Goal: Information Seeking & Learning: Learn about a topic

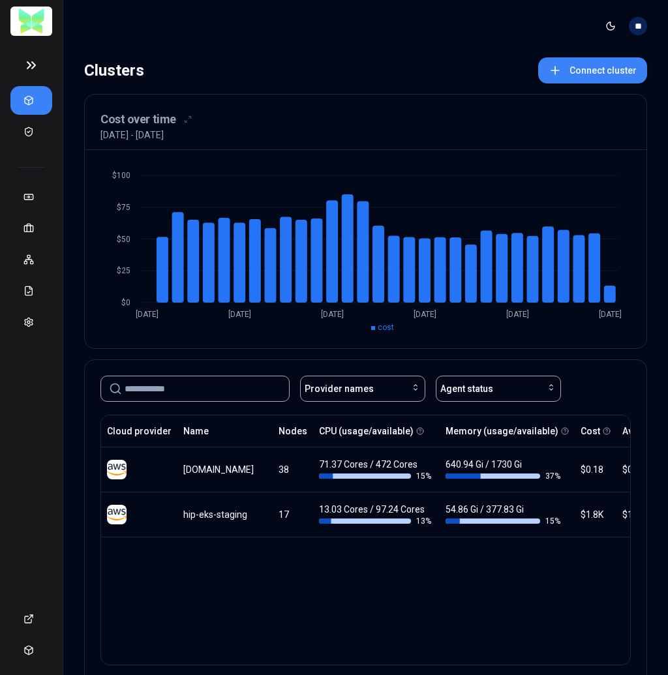
click at [375, 58] on div "Clusters Connect cluster" at bounding box center [365, 70] width 563 height 26
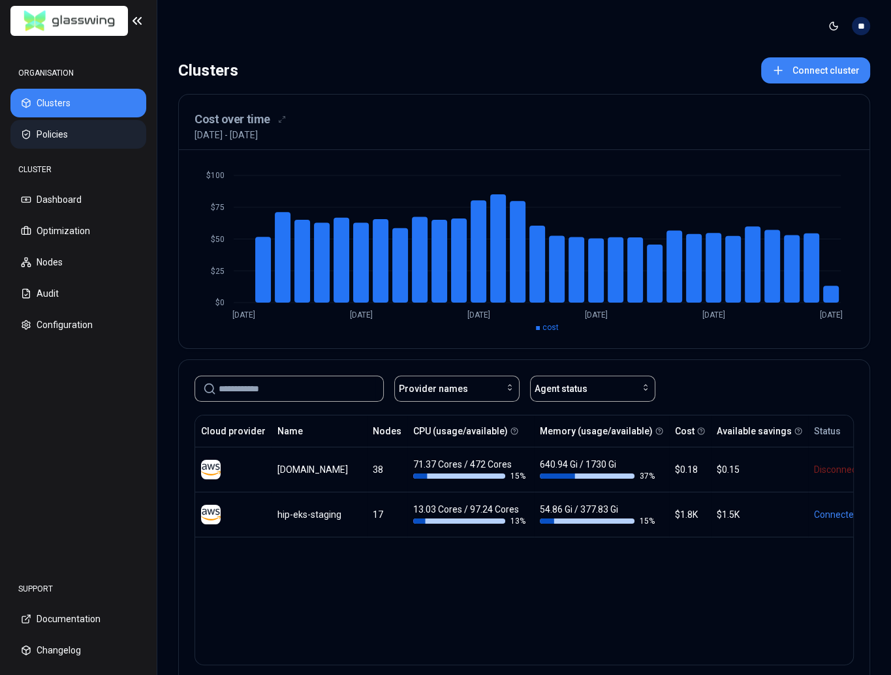
click at [84, 136] on button "Policies" at bounding box center [78, 134] width 136 height 29
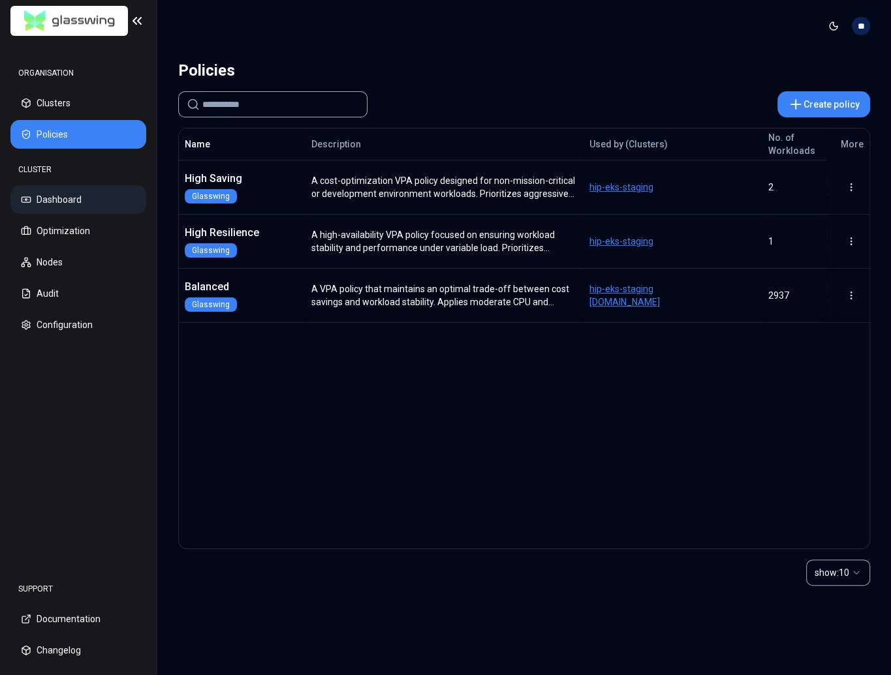
click at [76, 193] on button "Dashboard" at bounding box center [78, 199] width 136 height 29
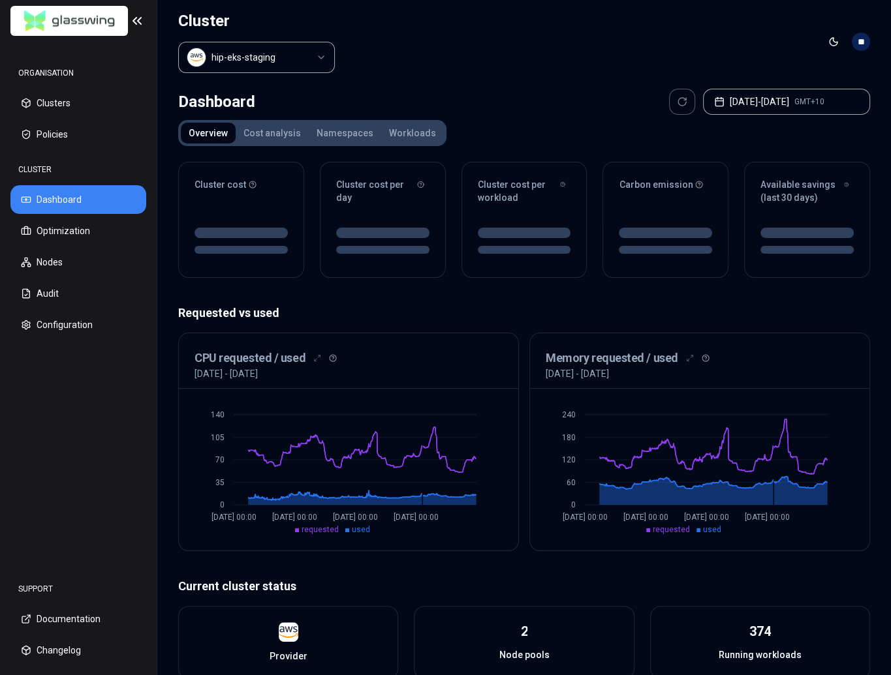
click at [432, 98] on div "Dashboard Jul 16, 2025 - Aug 12, 2025 GMT+10" at bounding box center [524, 102] width 692 height 26
click at [425, 89] on div "Dashboard Jul 16, 2025 - Aug 12, 2025 GMT+10" at bounding box center [524, 102] width 692 height 26
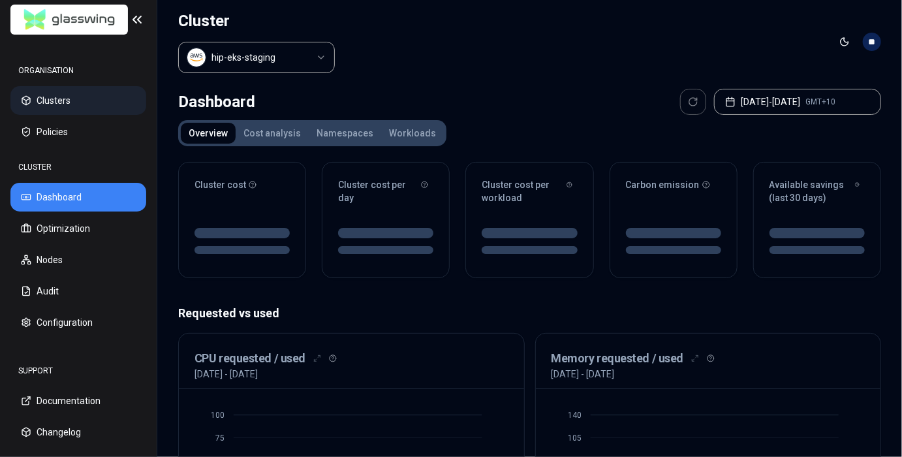
click at [85, 100] on button "Clusters" at bounding box center [78, 100] width 136 height 29
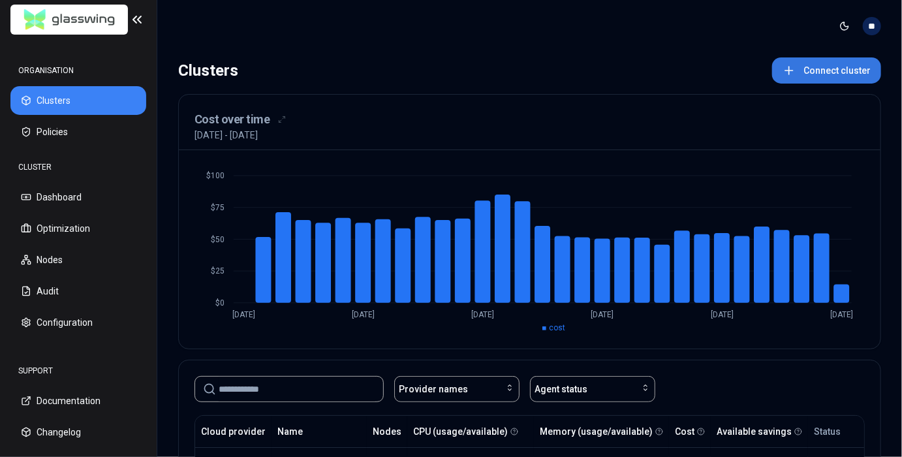
click at [824, 71] on button "Connect cluster" at bounding box center [826, 70] width 109 height 26
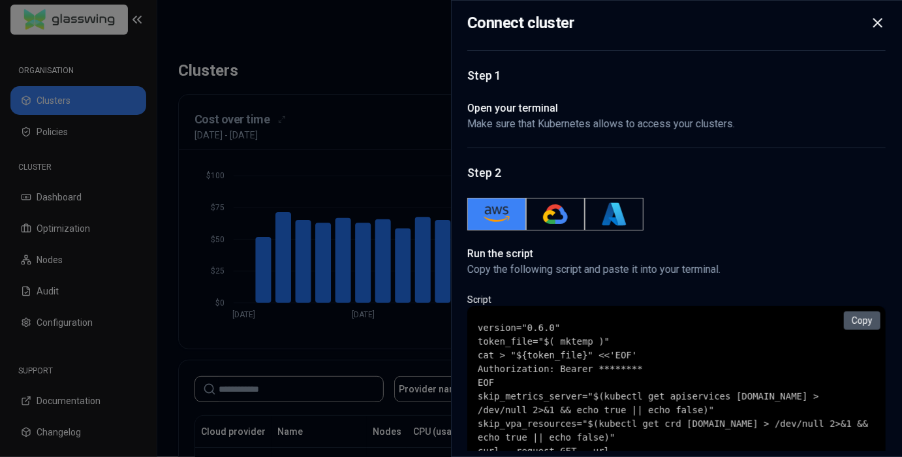
click at [868, 314] on button "Copy" at bounding box center [862, 320] width 37 height 18
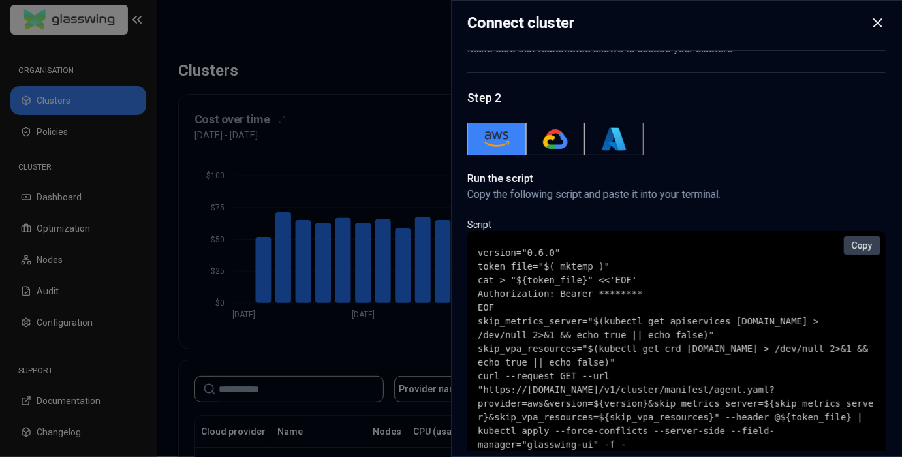
scroll to position [125, 0]
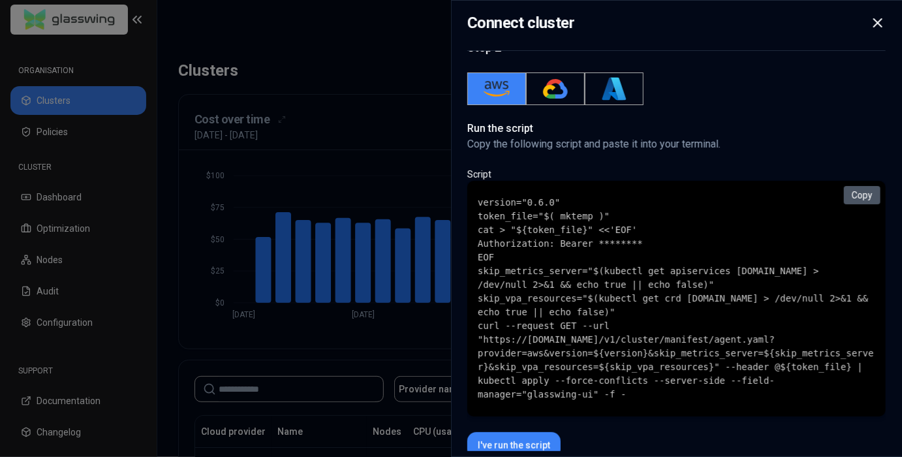
click at [863, 189] on button "Copy" at bounding box center [862, 195] width 37 height 18
click at [863, 189] on button "Copied!" at bounding box center [857, 195] width 46 height 18
click at [472, 191] on div "version="0.6.0" token_file="$( mktemp )" cat > "${token_file}" <<'EOF' Authoriz…" at bounding box center [676, 299] width 418 height 236
click at [406, 183] on div at bounding box center [451, 228] width 902 height 457
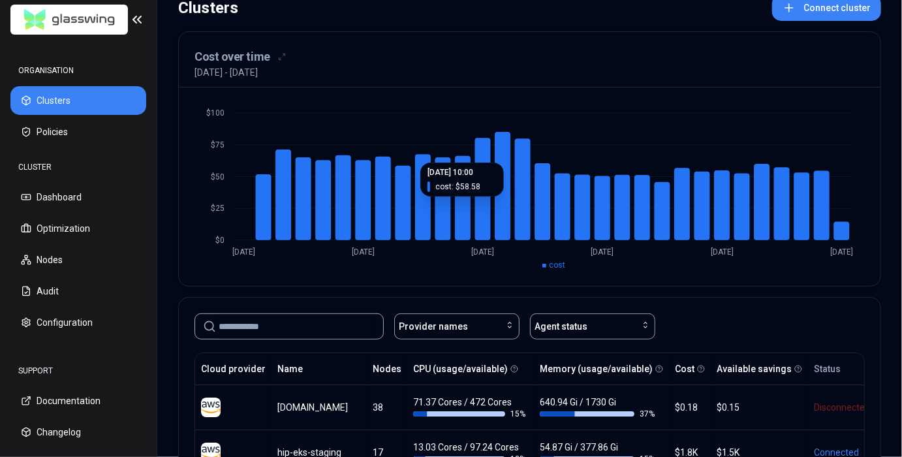
scroll to position [188, 0]
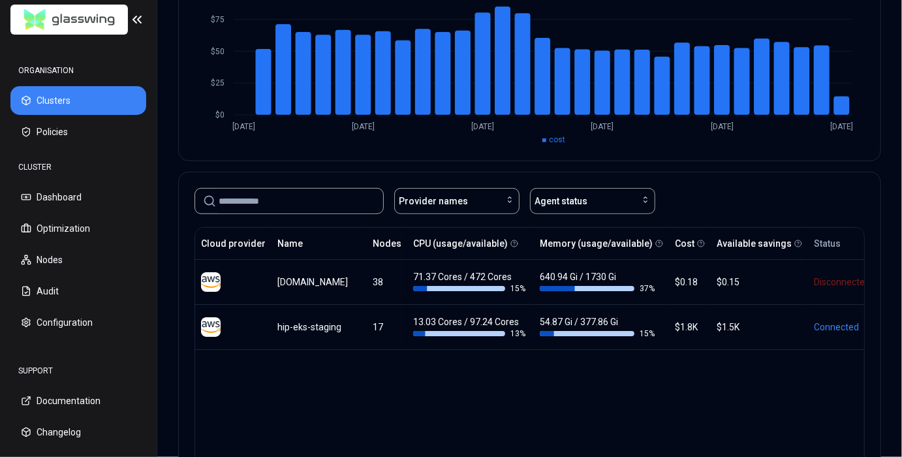
click at [703, 385] on div "Cloud provider Name Nodes CPU (usage/available) Memory (usage/available) Cost A…" at bounding box center [529, 352] width 670 height 251
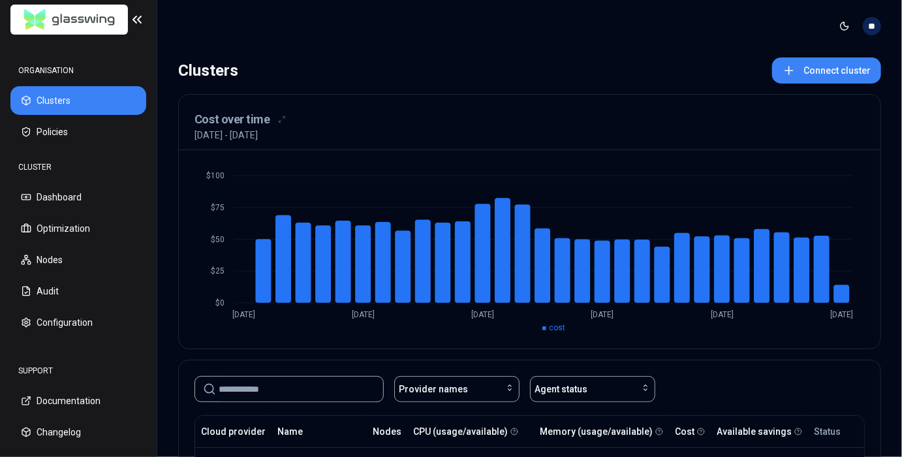
scroll to position [188, 0]
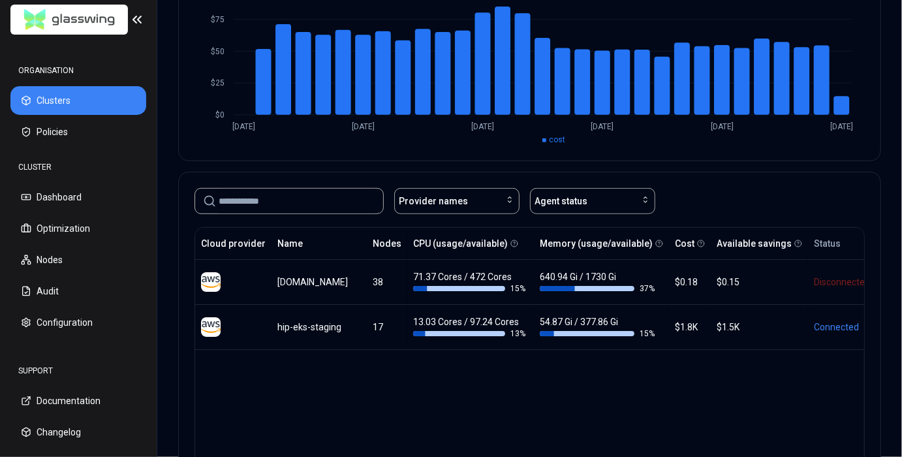
click at [712, 371] on div "Cloud provider Name Nodes CPU (usage/available) Memory (usage/available) Cost A…" at bounding box center [529, 352] width 670 height 251
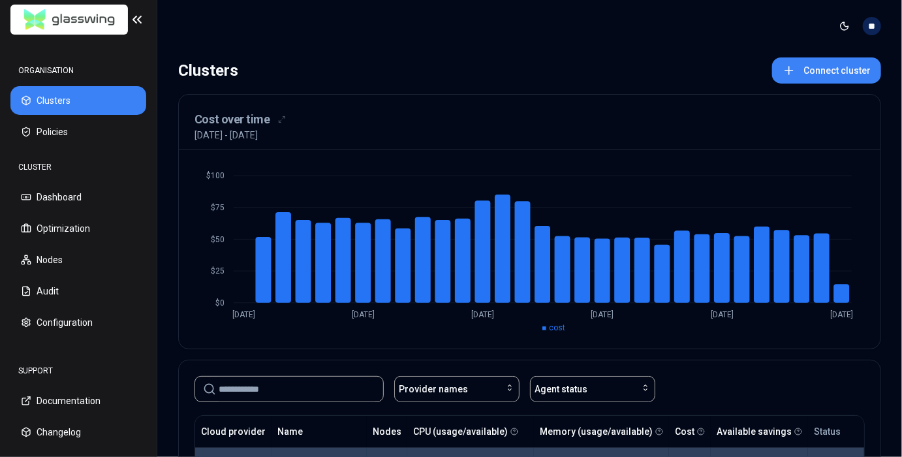
scroll to position [125, 0]
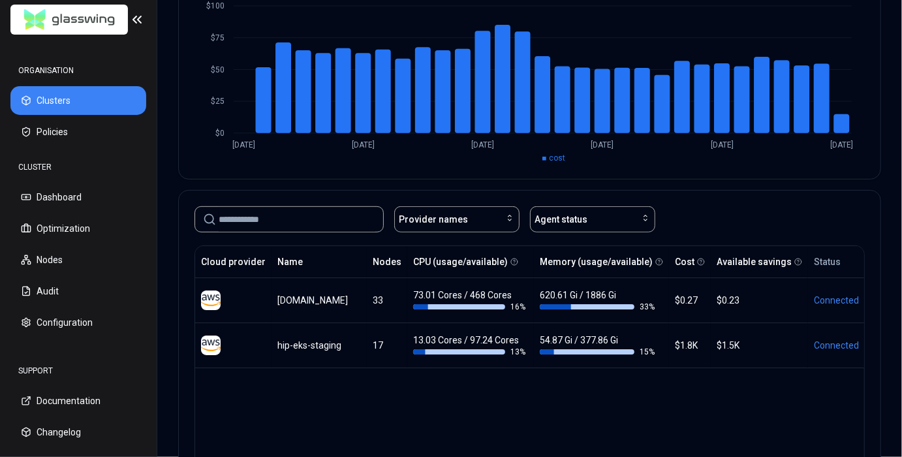
scroll to position [167, 0]
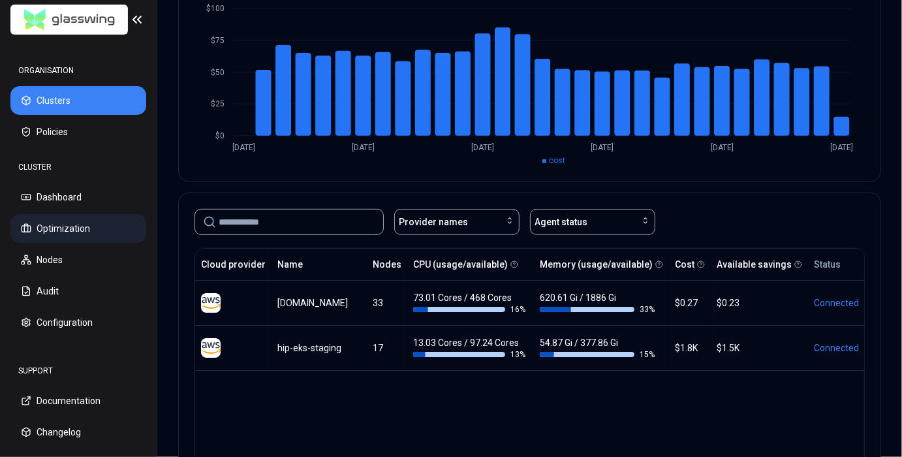
click at [83, 226] on button "Optimization" at bounding box center [78, 228] width 136 height 29
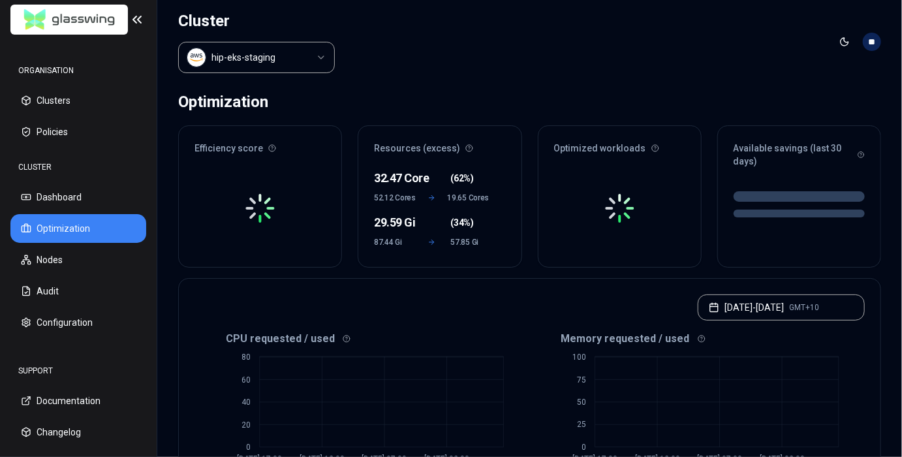
click at [532, 70] on header "Cluster hip-eks-staging Toggle theme **" at bounding box center [529, 42] width 744 height 84
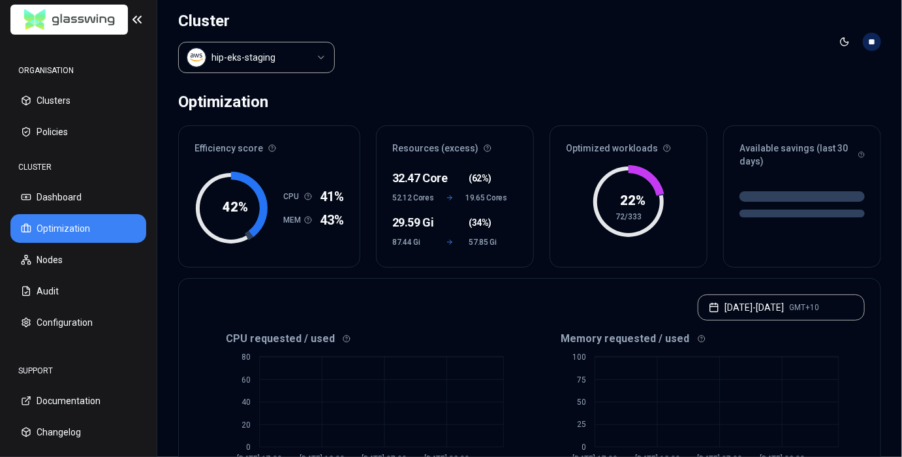
click at [284, 60] on html "ORGANISATION Clusters Policies CLUSTER Dashboard Optimization Nodes Audit Confi…" at bounding box center [451, 228] width 902 height 457
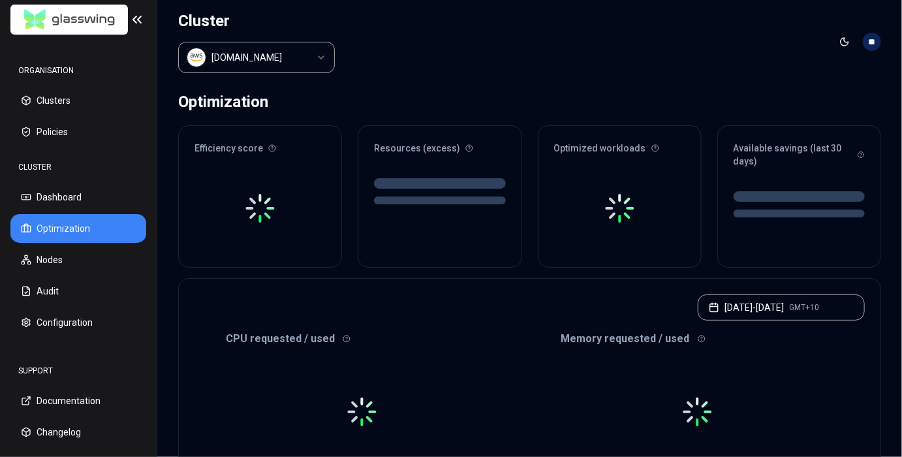
click at [523, 49] on header "Cluster luke.kubernetes.hipagesgroup.com.au Toggle theme **" at bounding box center [529, 42] width 744 height 84
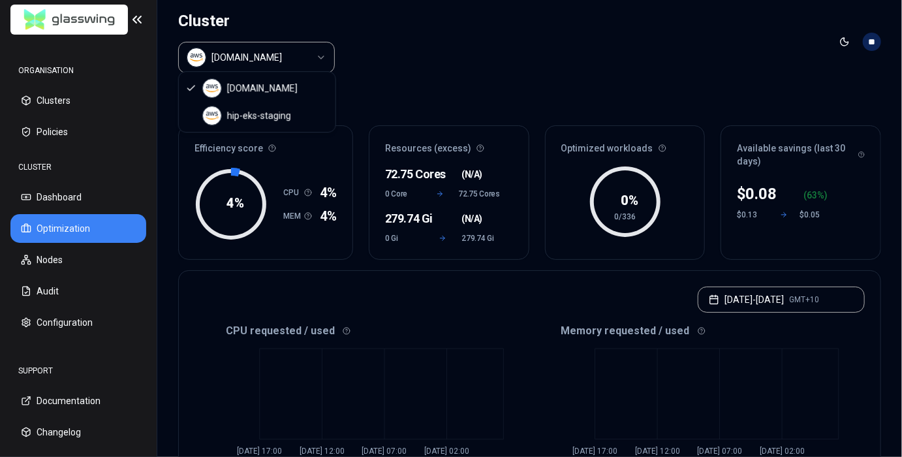
click at [263, 65] on body "ORGANISATION Clusters Policies CLUSTER Dashboard Optimization Nodes Audit Confi…" at bounding box center [451, 228] width 902 height 457
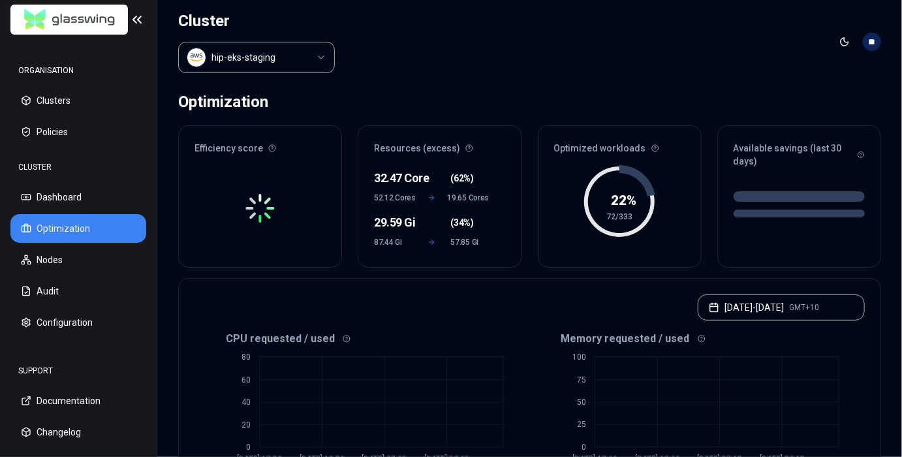
click at [283, 65] on html "ORGANISATION Clusters Policies CLUSTER Dashboard Optimization Nodes Audit Confi…" at bounding box center [451, 228] width 902 height 457
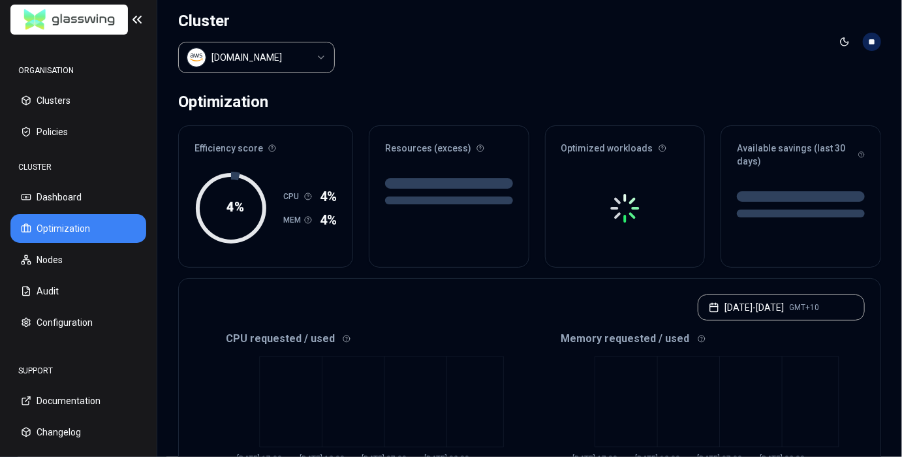
click at [577, 61] on header "Cluster luke.kubernetes.hipagesgroup.com.au Toggle theme **" at bounding box center [529, 42] width 744 height 84
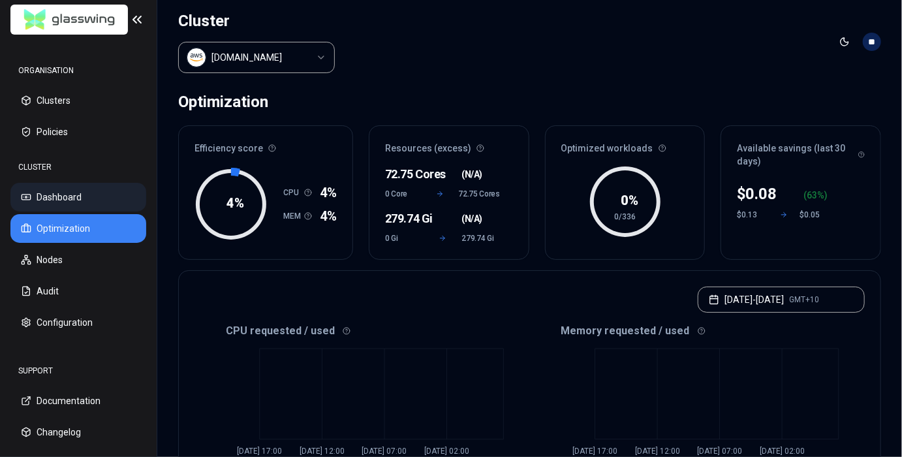
click at [127, 198] on button "Dashboard" at bounding box center [78, 197] width 136 height 29
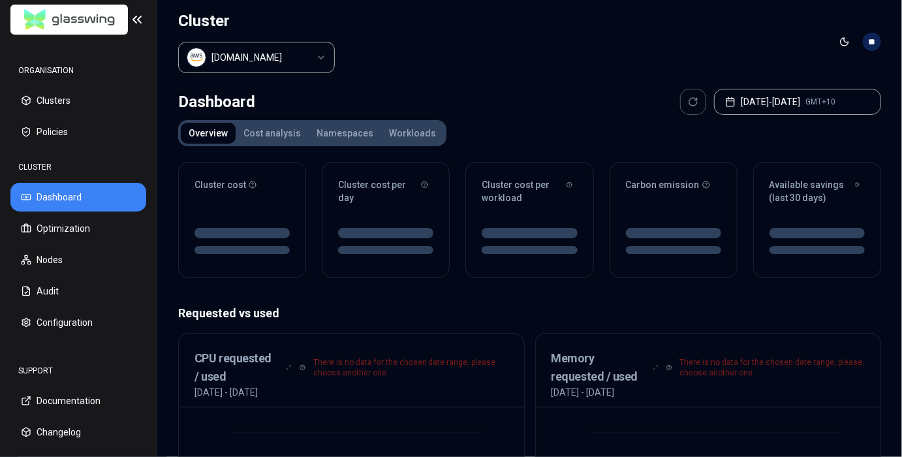
click at [551, 95] on div "Dashboard Jul 10, 2025 - Jul 17, 2025 GMT+10" at bounding box center [529, 102] width 703 height 26
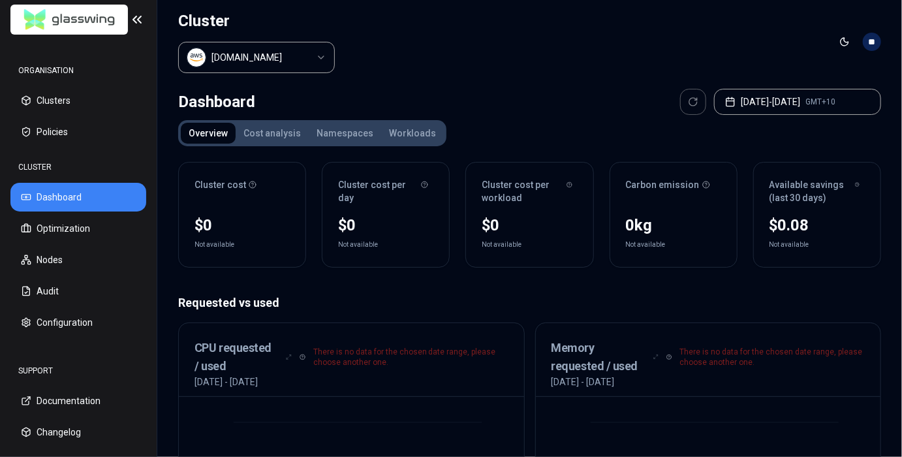
click at [271, 61] on html "ORGANISATION Clusters Policies CLUSTER Dashboard Optimization Nodes Audit Confi…" at bounding box center [451, 228] width 902 height 457
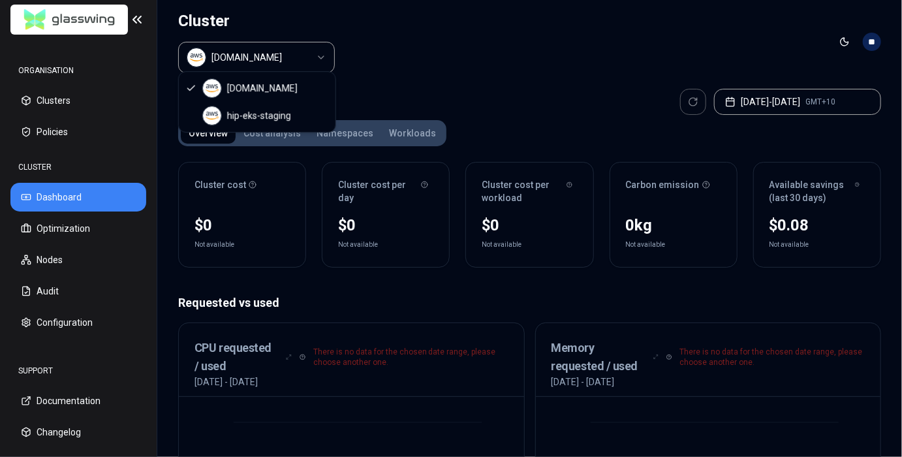
click at [271, 61] on html "ORGANISATION Clusters Policies CLUSTER Dashboard Optimization Nodes Audit Confi…" at bounding box center [451, 228] width 902 height 457
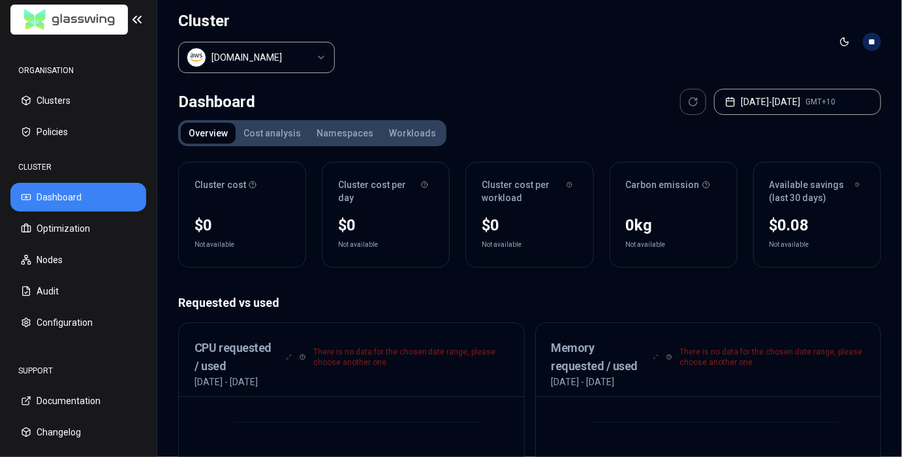
click at [474, 56] on header "Cluster luke.kubernetes.hipagesgroup.com.au Toggle theme **" at bounding box center [529, 42] width 744 height 84
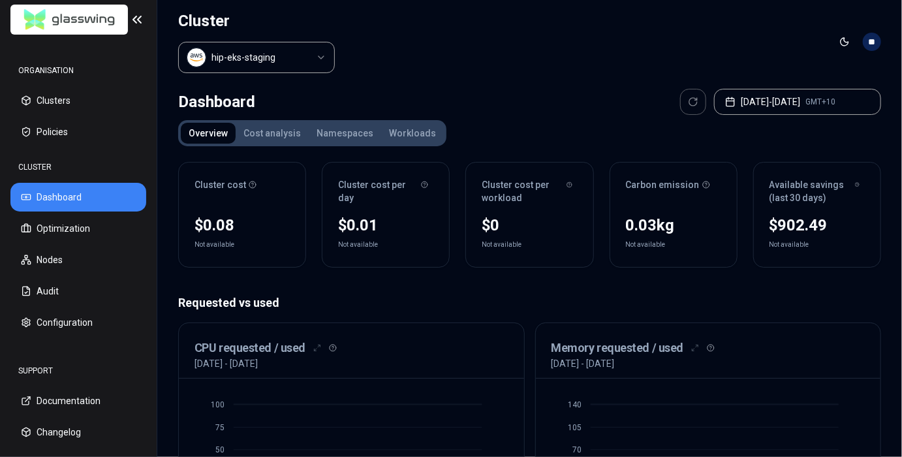
click at [274, 52] on html "ORGANISATION Clusters Policies CLUSTER Dashboard Optimization Nodes Audit Confi…" at bounding box center [451, 228] width 902 height 457
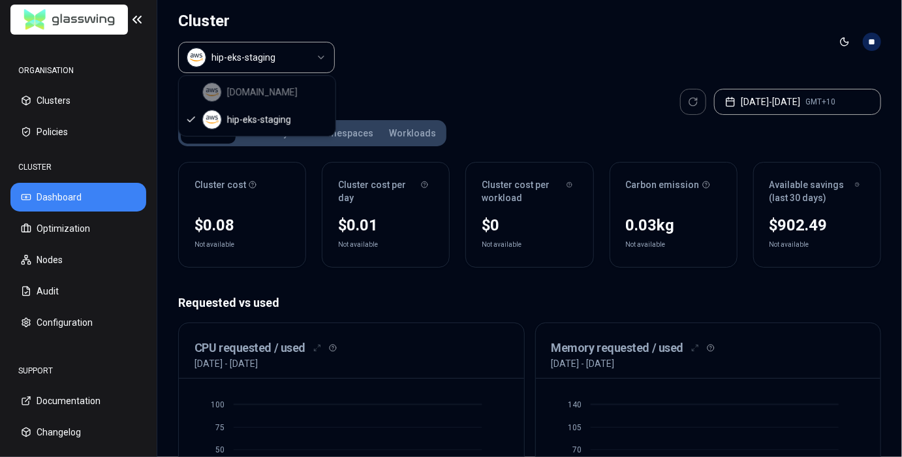
click at [275, 85] on div "[DOMAIN_NAME] hip-eks-staging" at bounding box center [257, 106] width 157 height 60
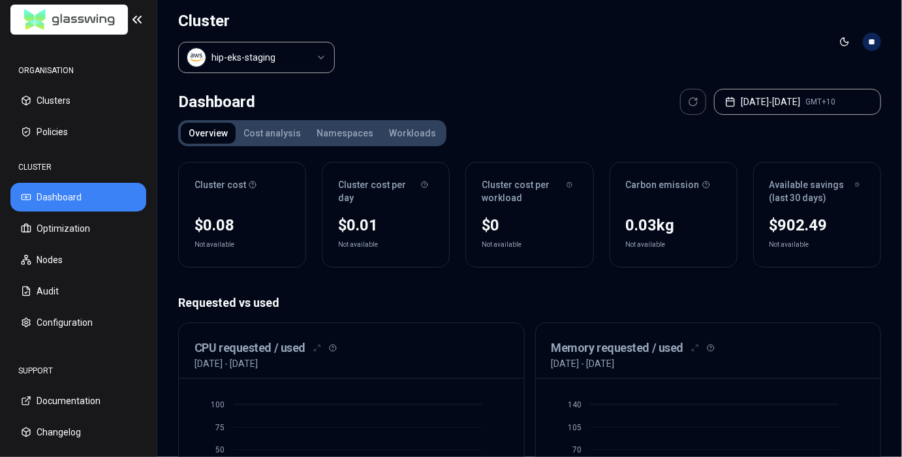
click at [401, 50] on html "ORGANISATION Clusters Policies CLUSTER Dashboard Optimization Nodes Audit Confi…" at bounding box center [451, 228] width 902 height 457
click at [50, 82] on div "ORGANISATION" at bounding box center [78, 70] width 136 height 26
click at [55, 100] on button "Clusters" at bounding box center [78, 100] width 136 height 29
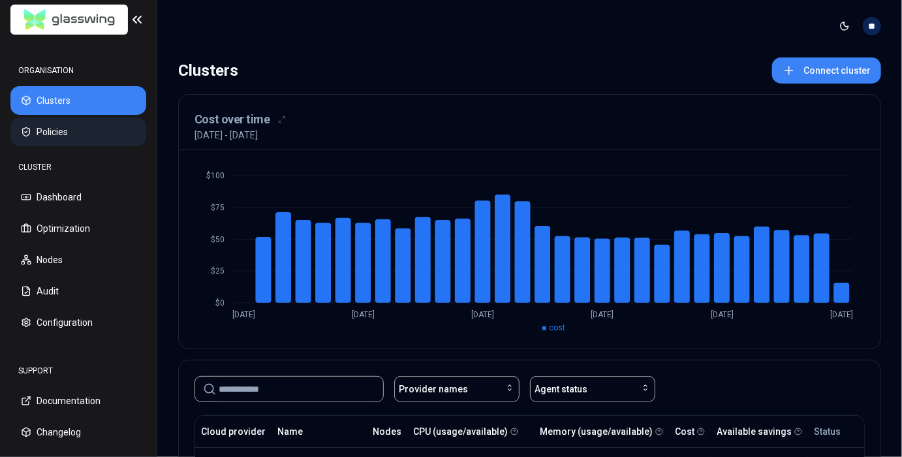
click at [63, 137] on button "Policies" at bounding box center [78, 131] width 136 height 29
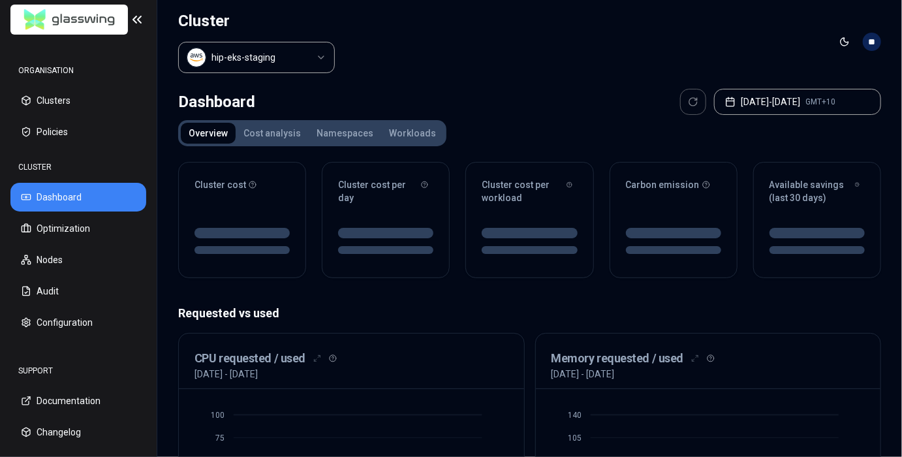
click at [245, 63] on html "ORGANISATION Clusters Policies CLUSTER Dashboard Optimization Nodes Audit Confi…" at bounding box center [451, 228] width 902 height 457
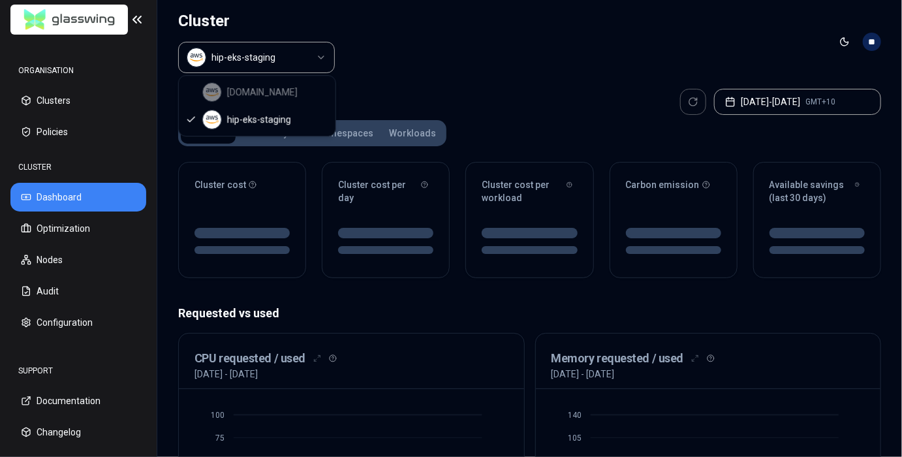
click at [260, 96] on div "[DOMAIN_NAME] hip-eks-staging" at bounding box center [257, 106] width 157 height 60
click at [260, 96] on div "luke.kubernetes.hipagesgroup.com.au hip-eks-staging" at bounding box center [257, 106] width 157 height 60
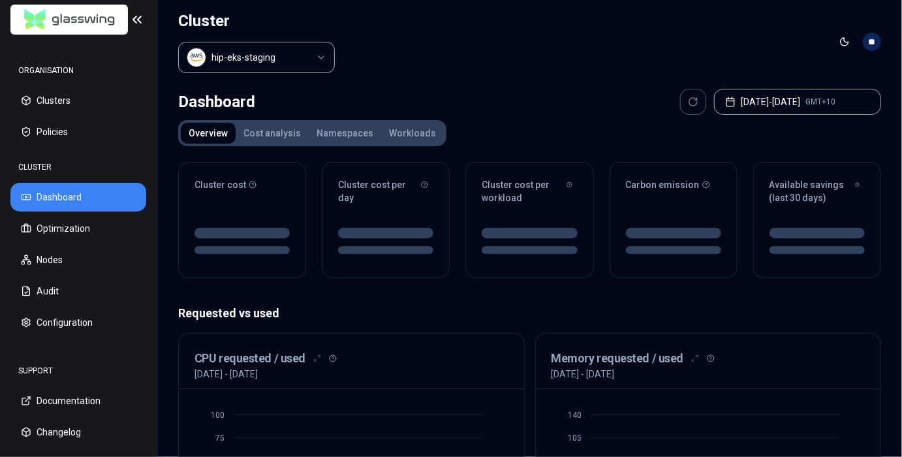
click at [405, 67] on html "ORGANISATION Clusters Policies CLUSTER Dashboard Optimization Nodes Audit Confi…" at bounding box center [451, 228] width 902 height 457
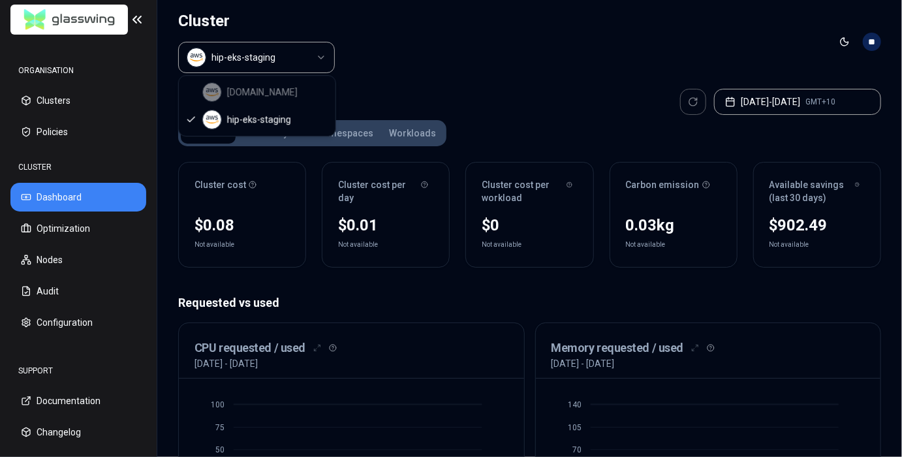
click at [295, 63] on html "ORGANISATION Clusters Policies CLUSTER Dashboard Optimization Nodes Audit Confi…" at bounding box center [451, 228] width 902 height 457
click at [292, 85] on div "luke.kubernetes.hipagesgroup.com.au hip-eks-staging" at bounding box center [257, 106] width 157 height 60
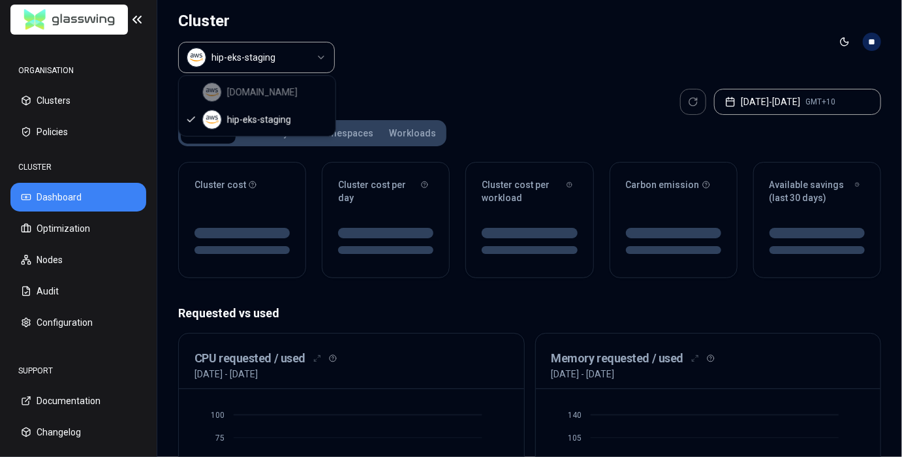
click at [294, 61] on html "ORGANISATION Clusters Policies CLUSTER Dashboard Optimization Nodes Audit Confi…" at bounding box center [451, 228] width 902 height 457
click at [289, 89] on div "luke.kubernetes.hipagesgroup.com.au hip-eks-staging" at bounding box center [257, 106] width 157 height 60
click at [71, 136] on html "ORGANISATION Clusters Policies CLUSTER Dashboard Optimization Nodes Audit Confi…" at bounding box center [451, 228] width 902 height 457
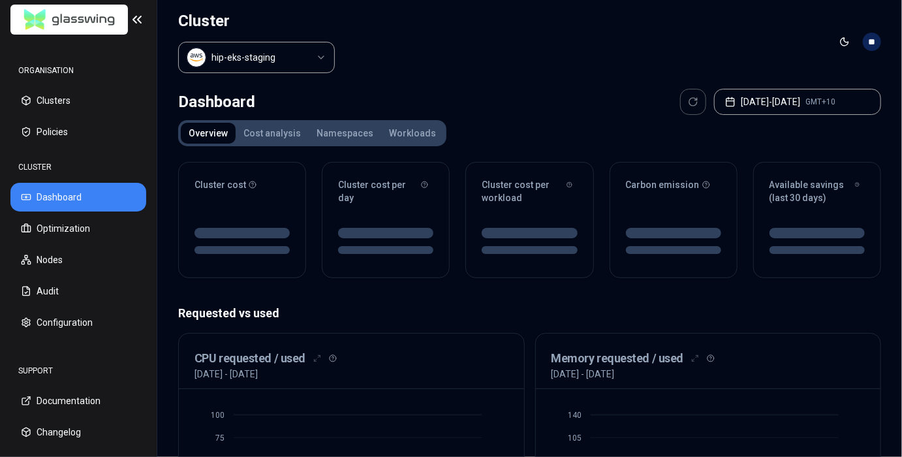
click at [77, 245] on div "CLUSTER Dashboard Optimization Nodes Audit Configuration" at bounding box center [78, 245] width 136 height 183
click at [83, 234] on button "Optimization" at bounding box center [78, 228] width 136 height 29
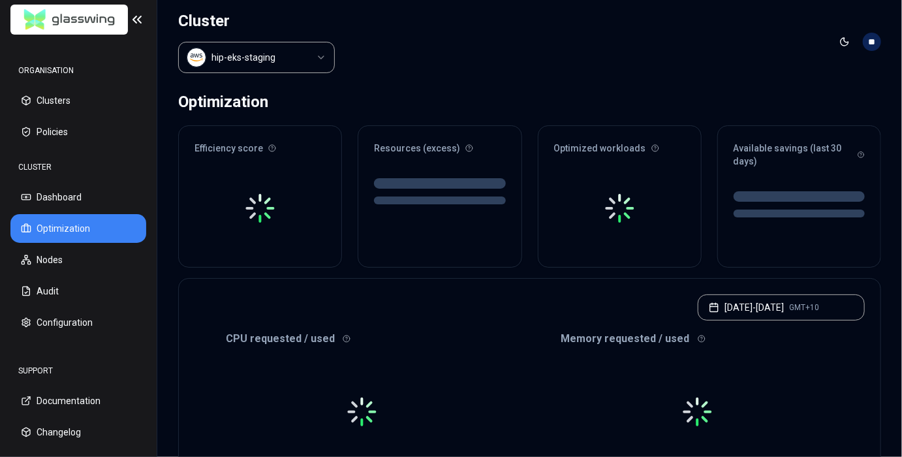
click at [296, 53] on html "ORGANISATION Clusters Policies CLUSTER Dashboard Optimization Nodes Audit Confi…" at bounding box center [451, 228] width 902 height 457
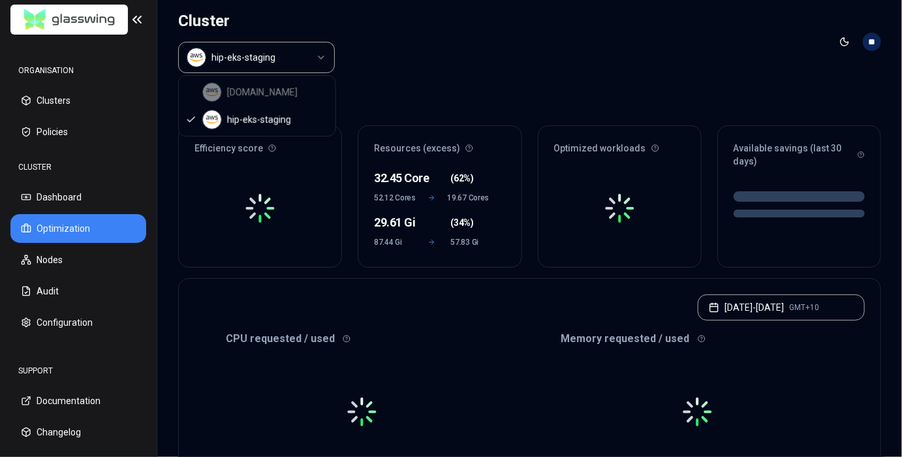
click at [296, 93] on div "luke.kubernetes.hipagesgroup.com.au hip-eks-staging" at bounding box center [257, 106] width 157 height 60
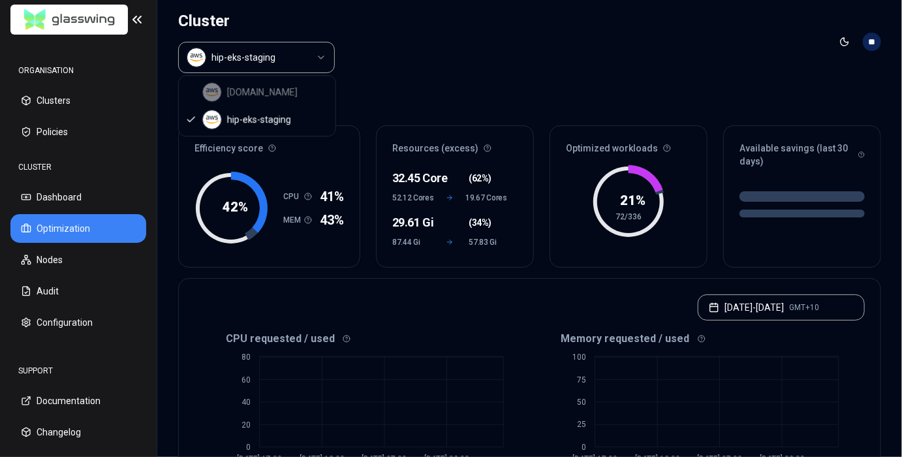
click at [74, 106] on html "ORGANISATION Clusters Policies CLUSTER Dashboard Optimization Nodes Audit Confi…" at bounding box center [451, 228] width 902 height 457
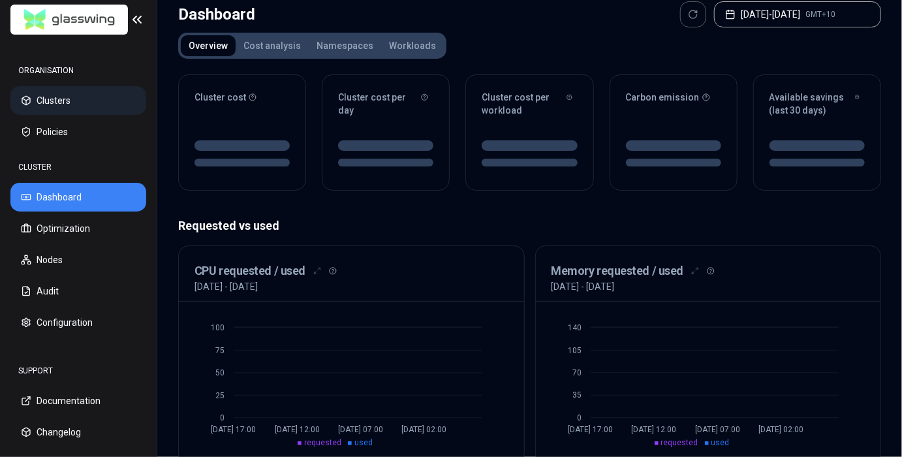
scroll to position [3, 0]
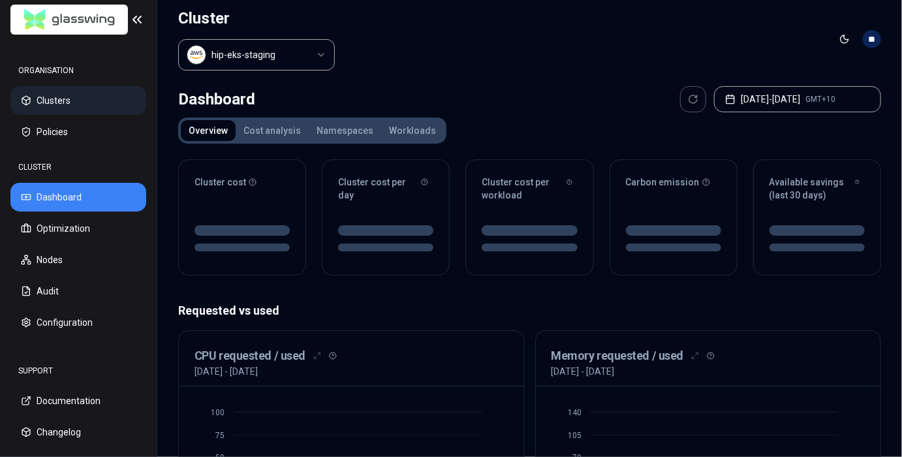
click at [78, 103] on button "Clusters" at bounding box center [78, 100] width 136 height 29
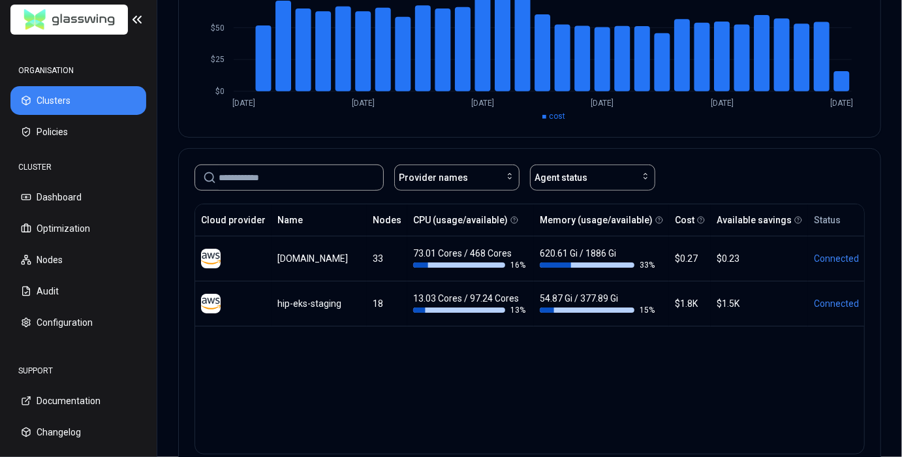
scroll to position [204, 0]
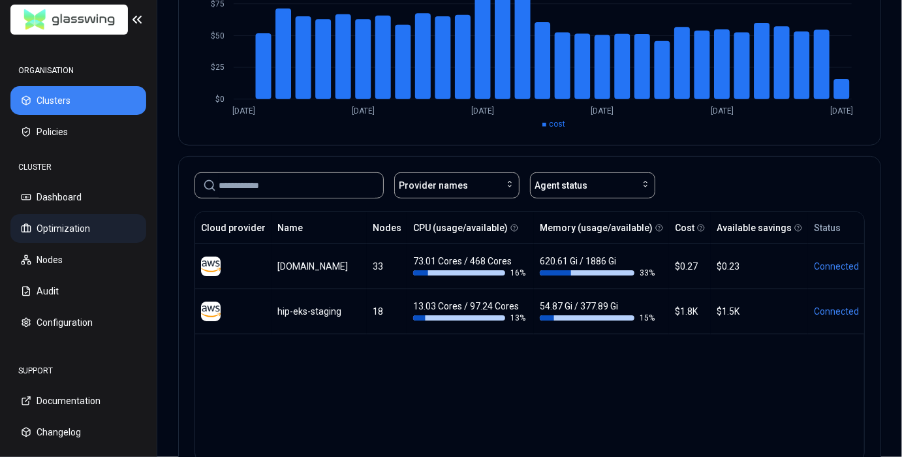
click at [52, 229] on button "Optimization" at bounding box center [78, 228] width 136 height 29
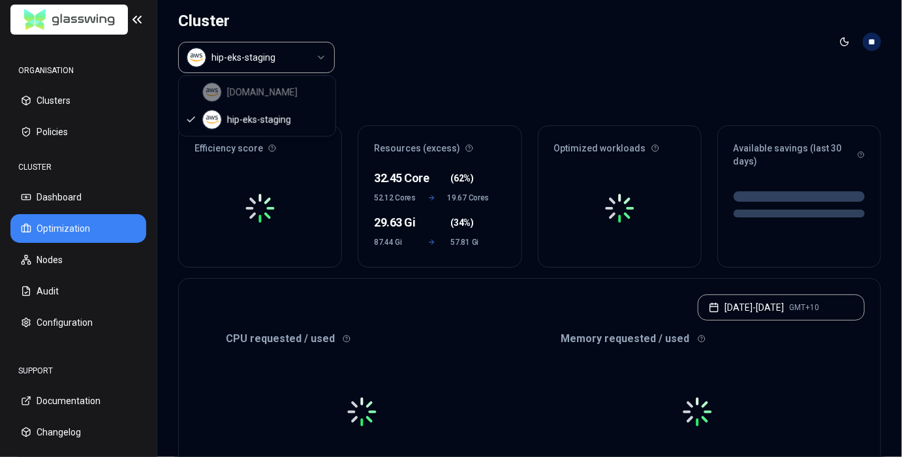
click at [294, 52] on html "ORGANISATION Clusters Policies CLUSTER Dashboard Optimization Nodes Audit Confi…" at bounding box center [451, 228] width 902 height 457
click at [291, 91] on div "luke.kubernetes.hipagesgroup.com.au hip-eks-staging" at bounding box center [257, 106] width 157 height 60
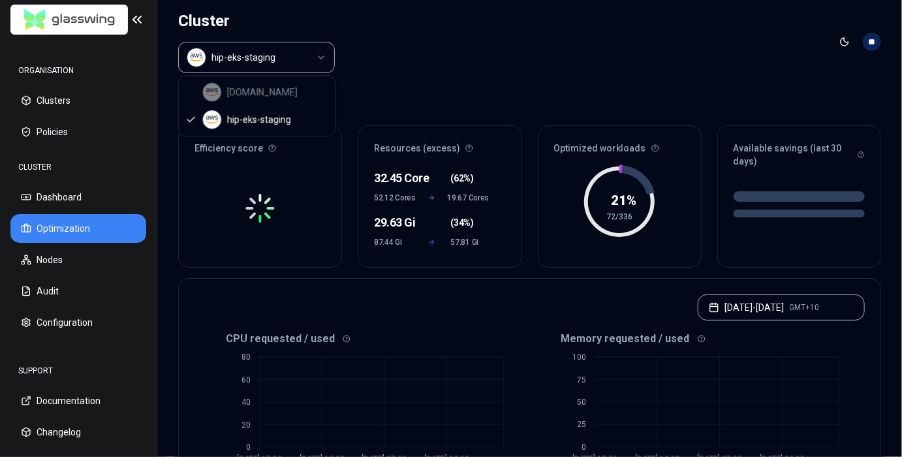
click at [291, 91] on div "luke.kubernetes.hipagesgroup.com.au hip-eks-staging" at bounding box center [257, 106] width 157 height 60
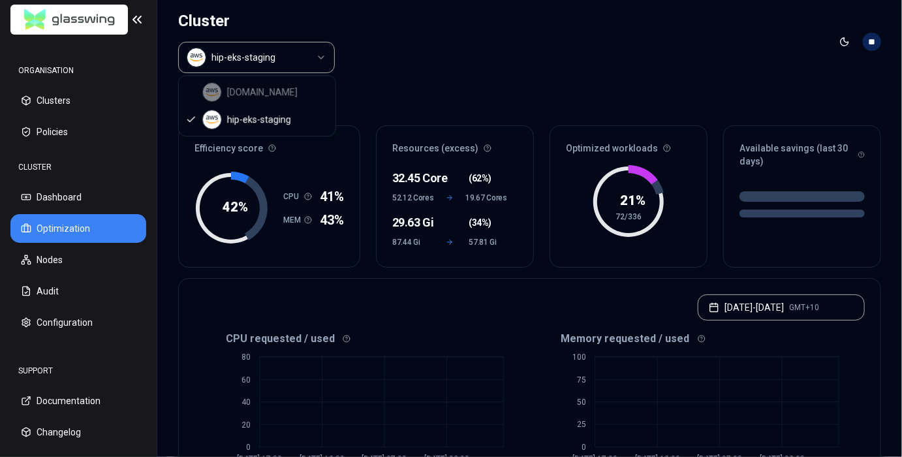
click at [289, 93] on div "luke.kubernetes.hipagesgroup.com.au hip-eks-staging" at bounding box center [257, 106] width 157 height 60
click at [419, 64] on html "ORGANISATION Clusters Policies CLUSTER Dashboard Optimization Nodes Audit Confi…" at bounding box center [451, 228] width 902 height 457
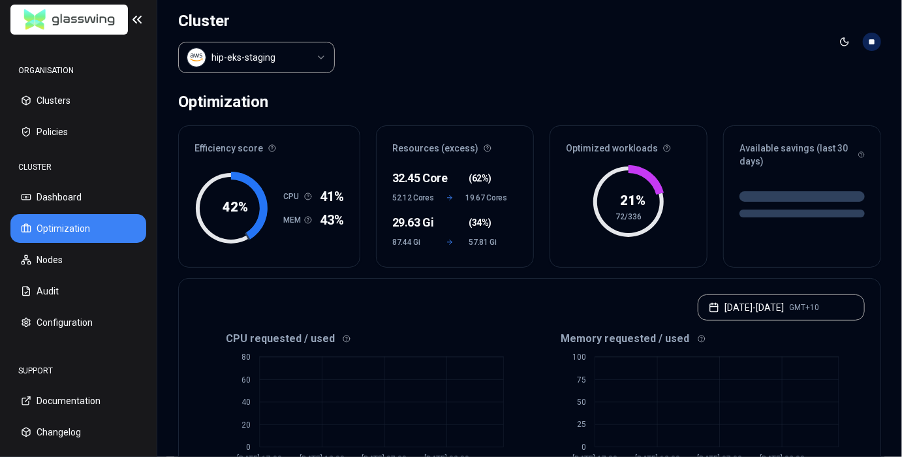
click at [304, 59] on html "ORGANISATION Clusters Policies CLUSTER Dashboard Optimization Nodes Audit Confi…" at bounding box center [451, 228] width 902 height 457
click at [292, 90] on div "luke.kubernetes.hipagesgroup.com.au hip-eks-staging" at bounding box center [257, 106] width 157 height 60
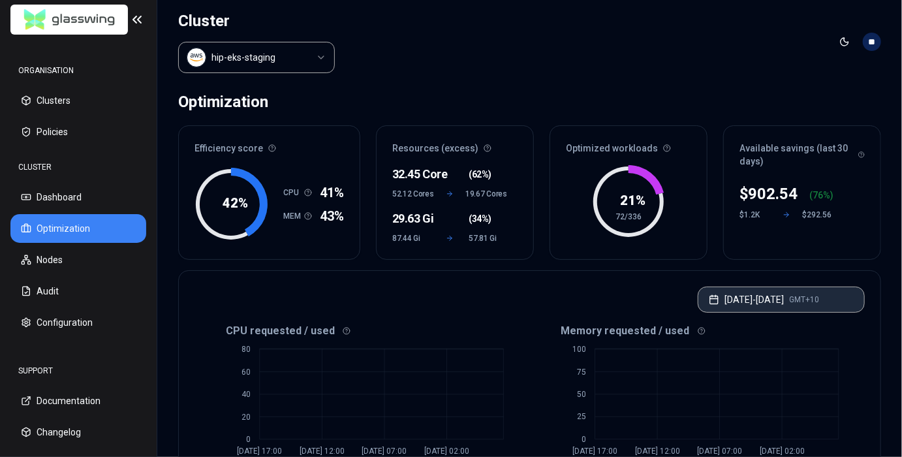
click at [786, 297] on button "Jul 10, 2025 - Jul 17, 2025 GMT+10" at bounding box center [780, 299] width 167 height 26
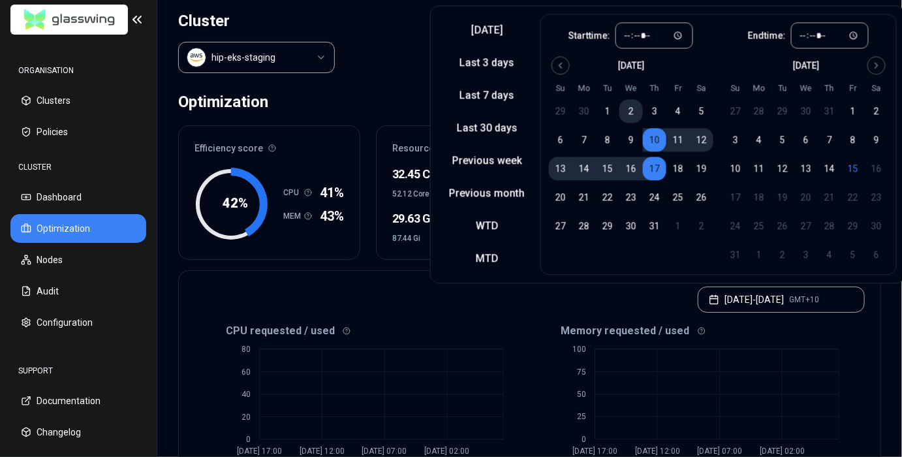
click at [628, 109] on button "2" at bounding box center [630, 110] width 23 height 23
type input "*****"
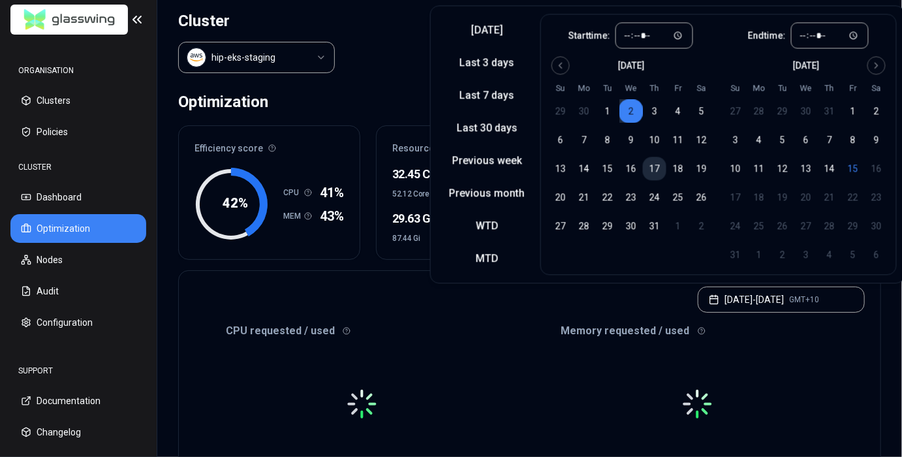
click at [654, 171] on button "17" at bounding box center [654, 168] width 23 height 23
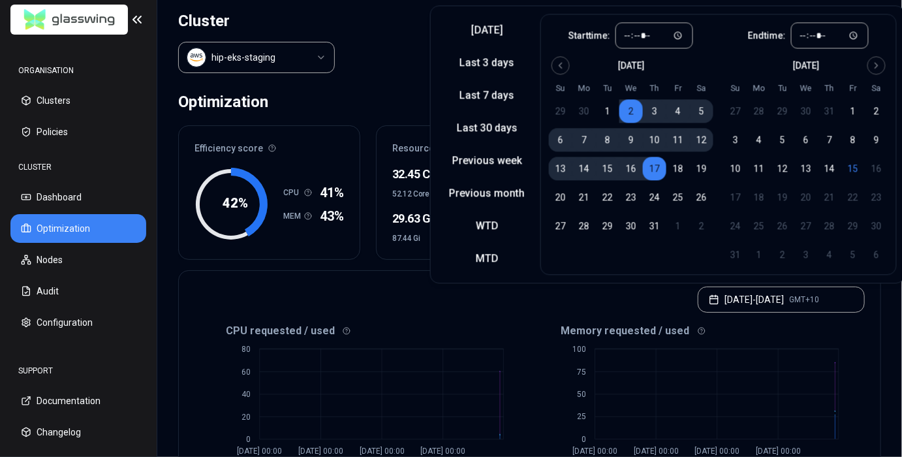
click at [382, 43] on header "Cluster hip-eks-staging Toggle theme **" at bounding box center [529, 42] width 744 height 84
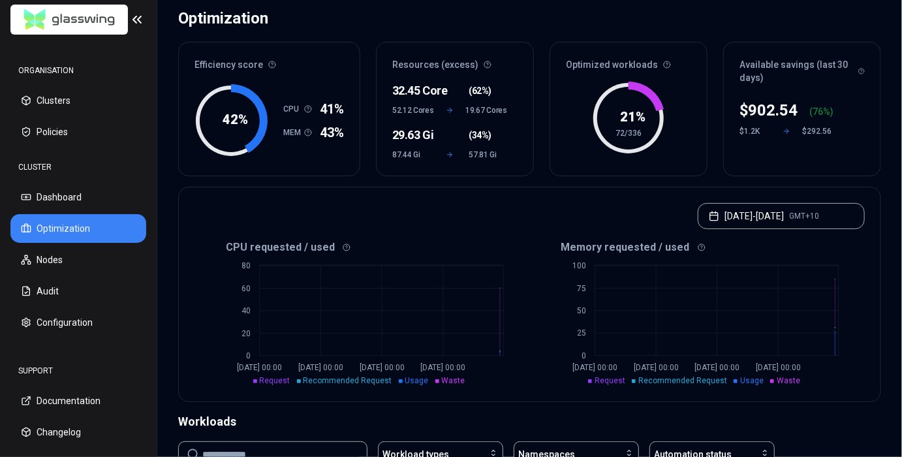
scroll to position [88, 0]
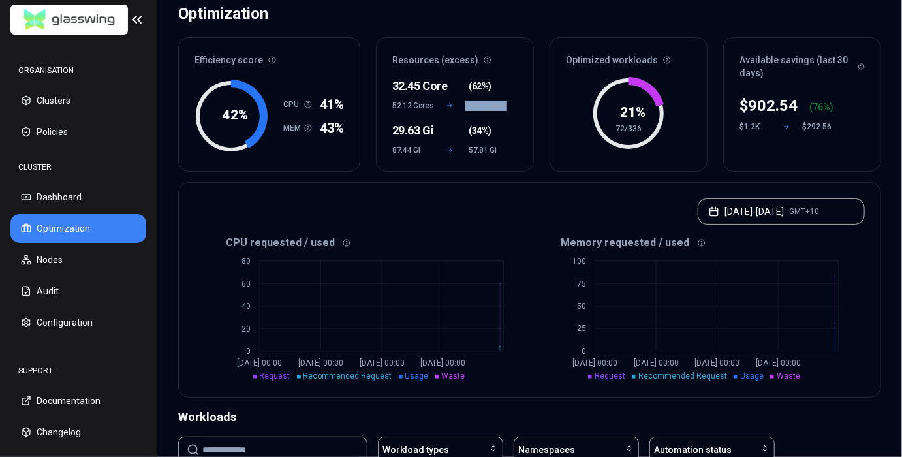
drag, startPoint x: 510, startPoint y: 104, endPoint x: 466, endPoint y: 104, distance: 44.4
click at [466, 104] on div "32.45 Core ( 62% ) 52.12 Cores 19.67 Cores 29.63 Gi ( 34% ) 87.44 Gi 57.81 Gi" at bounding box center [454, 122] width 157 height 97
click at [511, 124] on div "32.45 Core ( 62% ) 52.12 Cores 19.67 Cores 29.63 Gi ( 34% ) 87.44 Gi 57.81 Gi" at bounding box center [454, 122] width 157 height 97
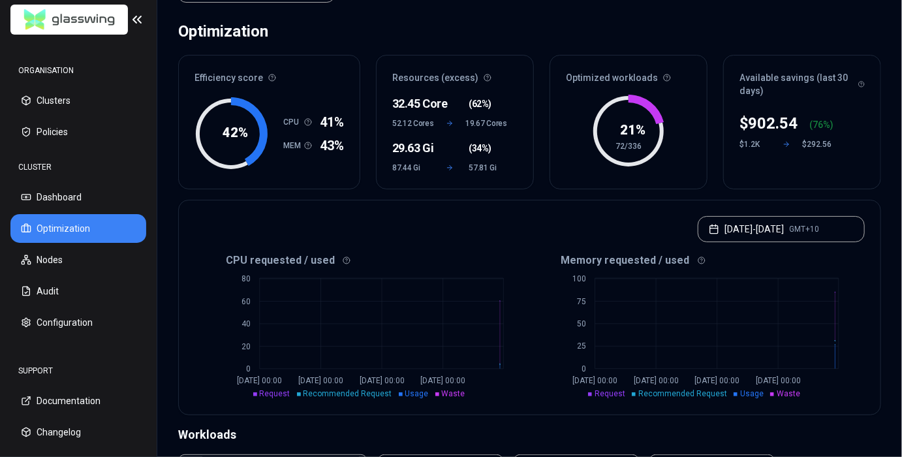
click at [540, 155] on div "Efficiency score 42 % CPU 41% MEM 43% Resources (excess) 32.45 Core ( 62% ) 52.…" at bounding box center [529, 122] width 703 height 134
drag, startPoint x: 466, startPoint y: 120, endPoint x: 514, endPoint y: 119, distance: 48.3
click at [514, 119] on div "32.45 Core ( 62% ) 52.12 Cores 19.67 Cores 29.63 Gi ( 34% ) 87.44 Gi 57.81 Gi" at bounding box center [454, 140] width 157 height 97
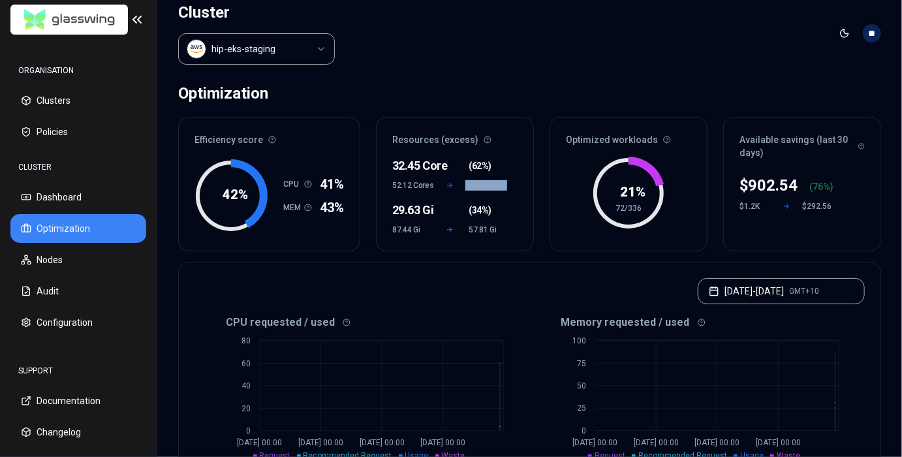
scroll to position [0, 0]
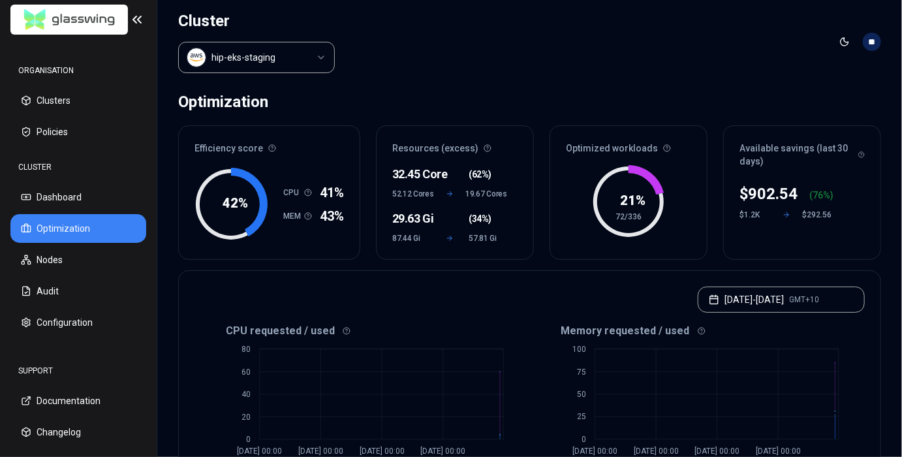
click at [568, 145] on div "Optimized workloads" at bounding box center [628, 144] width 157 height 37
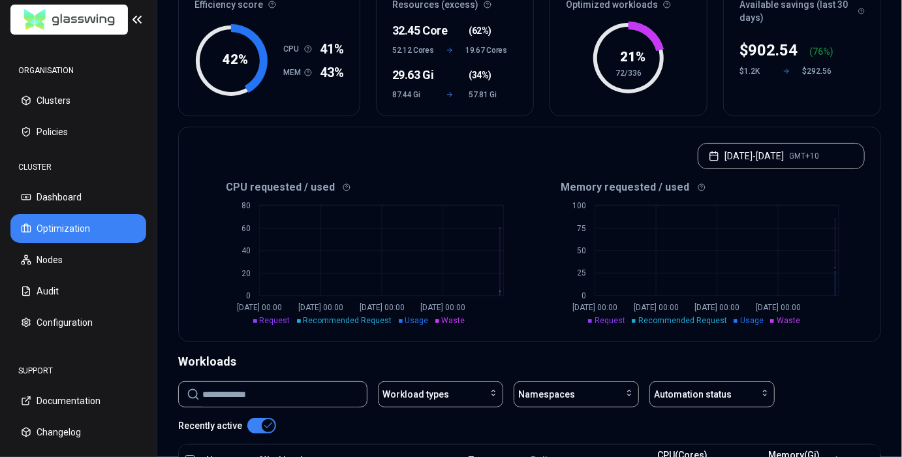
scroll to position [151, 0]
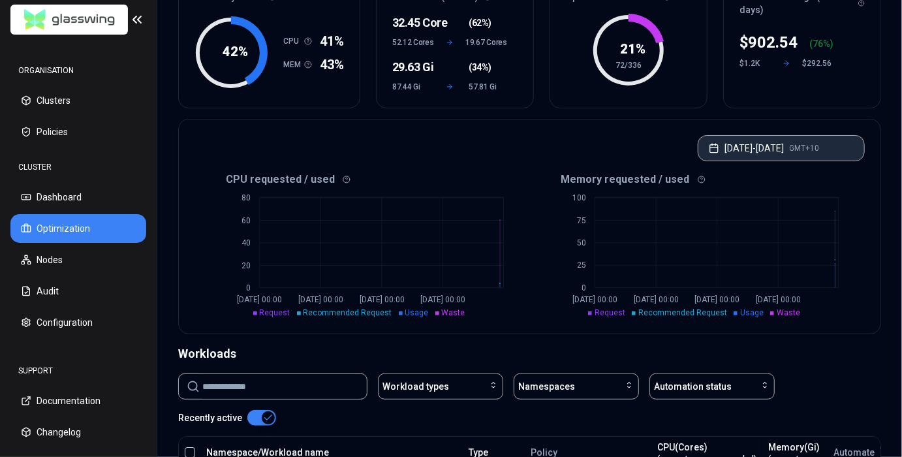
click at [773, 157] on button "Jul 02, 2025 - Jul 17, 2025 GMT+10" at bounding box center [780, 148] width 167 height 26
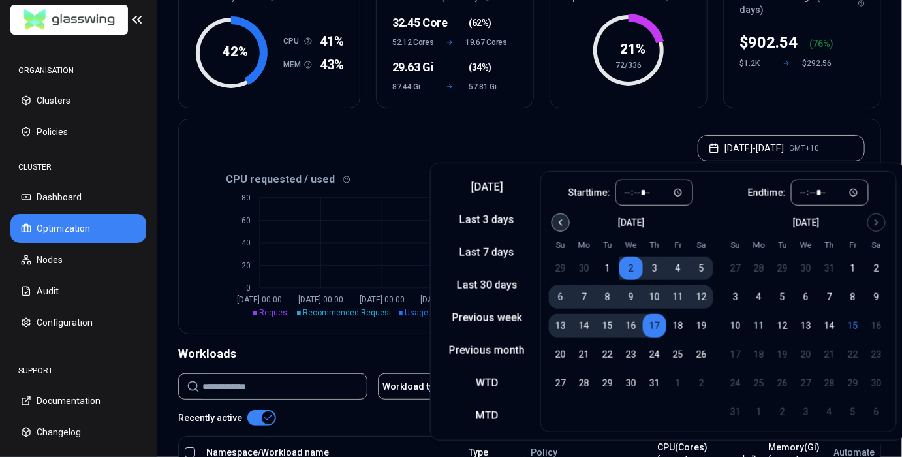
click at [555, 217] on icon "Go to previous month" at bounding box center [560, 222] width 10 height 10
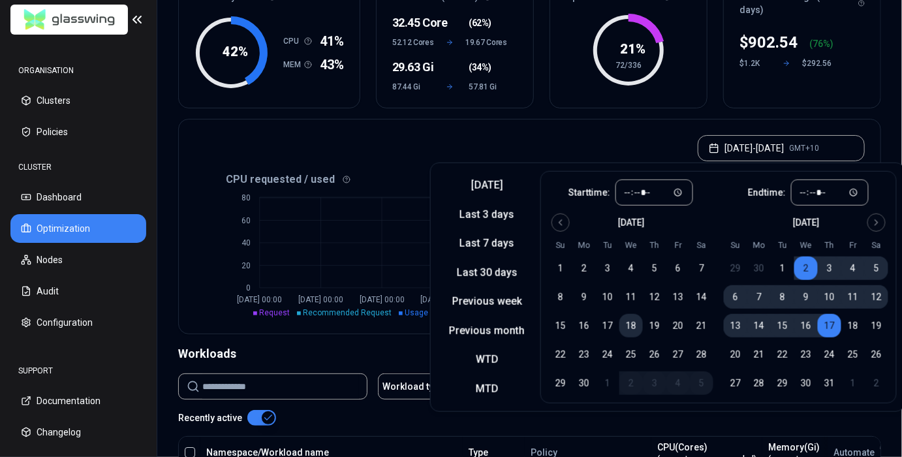
click at [630, 330] on button "18" at bounding box center [630, 325] width 23 height 23
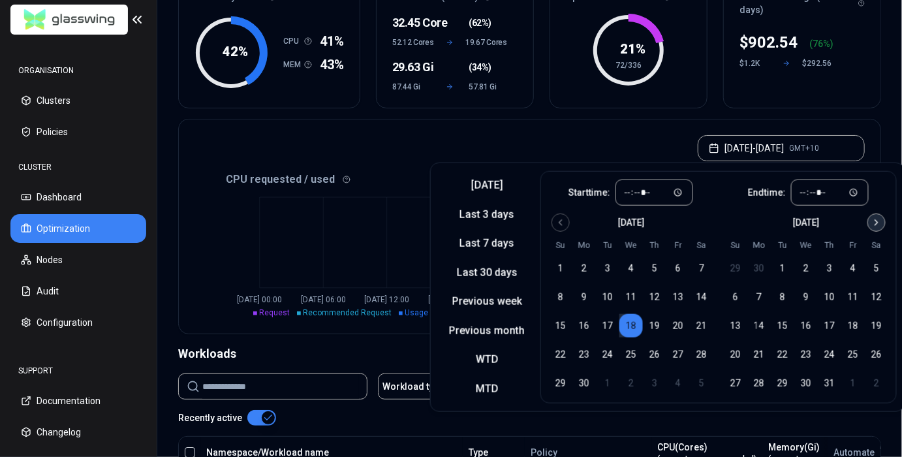
click at [872, 225] on icon "Go to next month" at bounding box center [876, 222] width 10 height 10
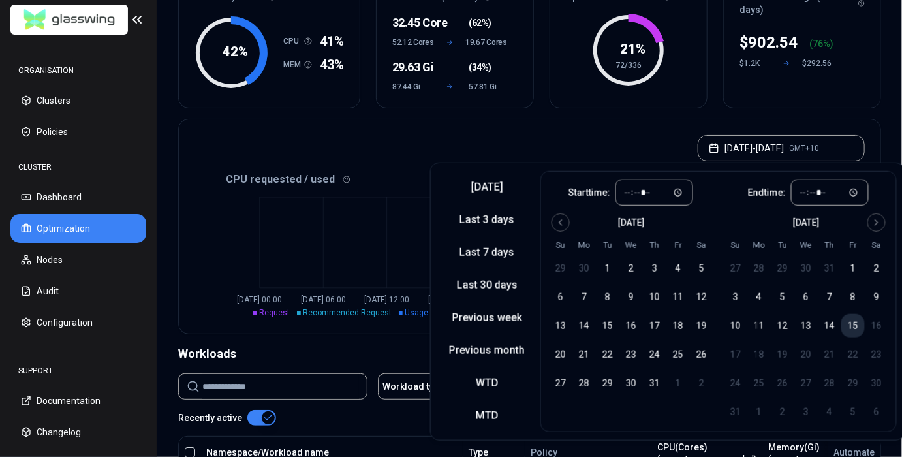
click at [851, 326] on button "15" at bounding box center [852, 325] width 23 height 23
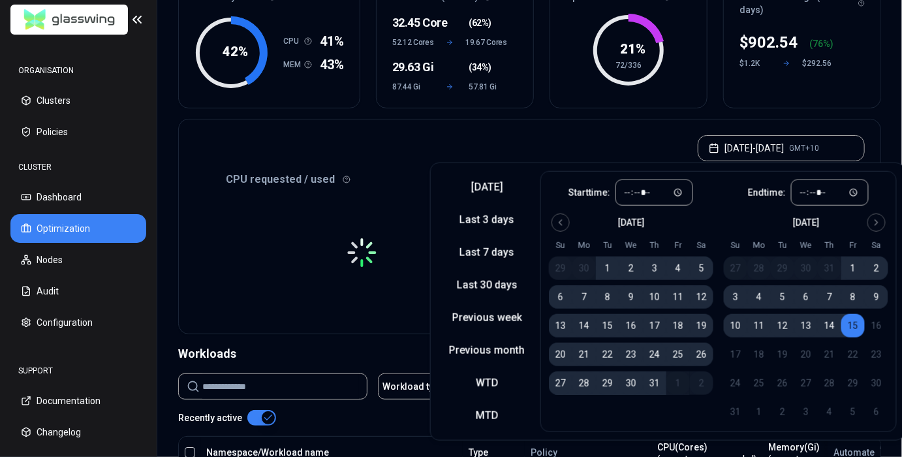
click at [650, 141] on div "Jun 18, 2025 - Aug 15, 2025 GMT+10" at bounding box center [529, 144] width 701 height 50
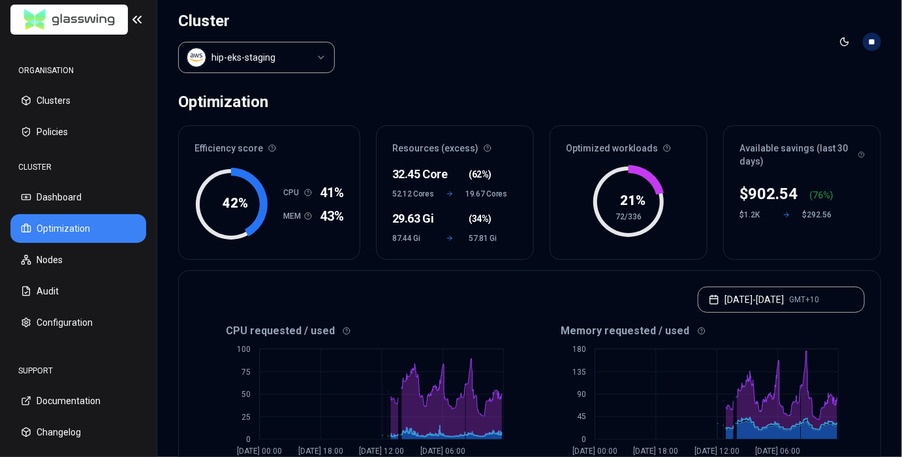
click at [760, 194] on p "902.54" at bounding box center [773, 193] width 50 height 21
click at [761, 194] on p "902.54" at bounding box center [773, 193] width 50 height 21
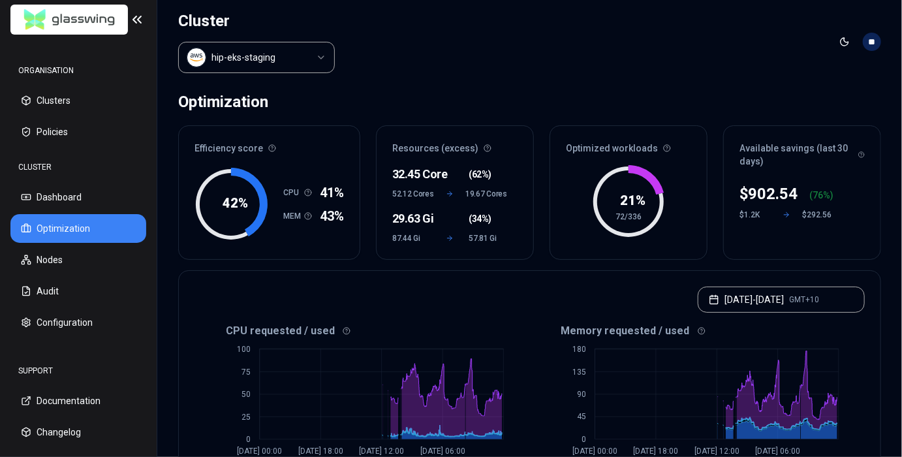
click at [813, 217] on div "$292.56" at bounding box center [817, 214] width 31 height 10
click at [825, 224] on div "$ 902.54 ( 76 %) $1.2K $292.56" at bounding box center [802, 218] width 157 height 84
click at [682, 91] on div "Optimization" at bounding box center [529, 102] width 703 height 26
click at [279, 67] on html "ORGANISATION Clusters Policies CLUSTER Dashboard Optimization Nodes Audit Confi…" at bounding box center [451, 228] width 902 height 457
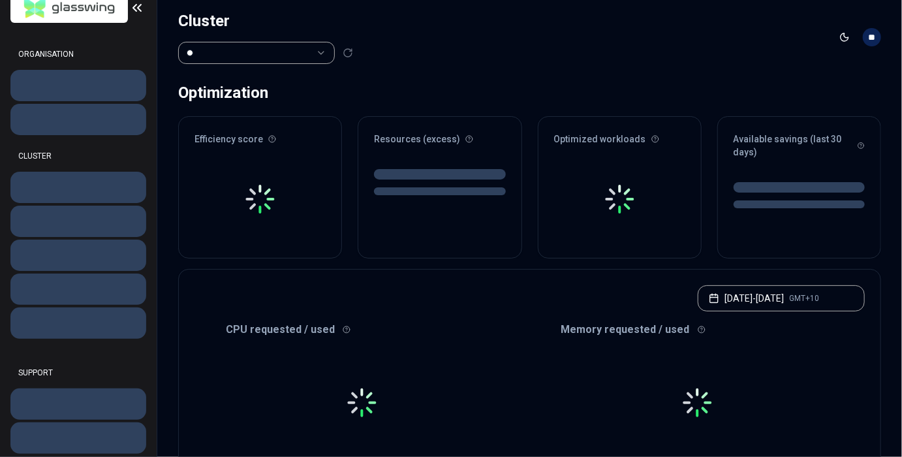
click at [286, 50] on html "ORGANISATION CLUSTER SUPPORT Cluster Toggle theme ** ORGANISATION CLUSTER Optim…" at bounding box center [451, 228] width 902 height 457
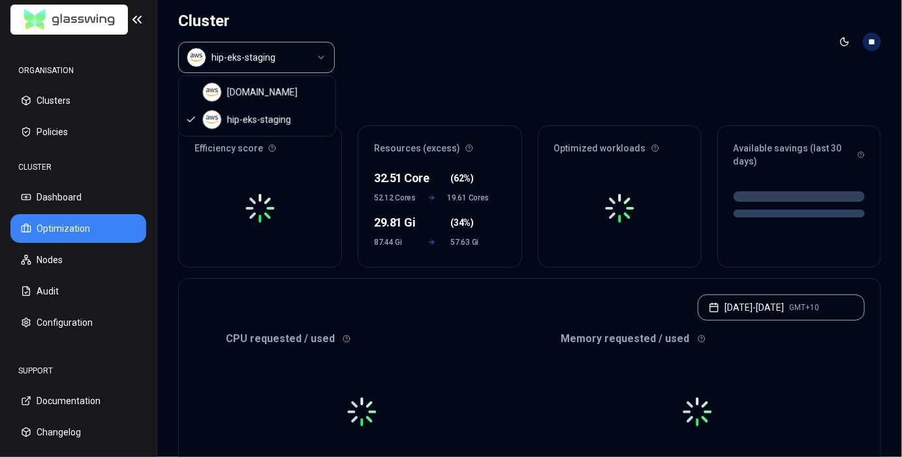
click at [348, 54] on html "ORGANISATION Clusters Policies CLUSTER Dashboard Optimization Nodes Audit Confi…" at bounding box center [451, 228] width 902 height 457
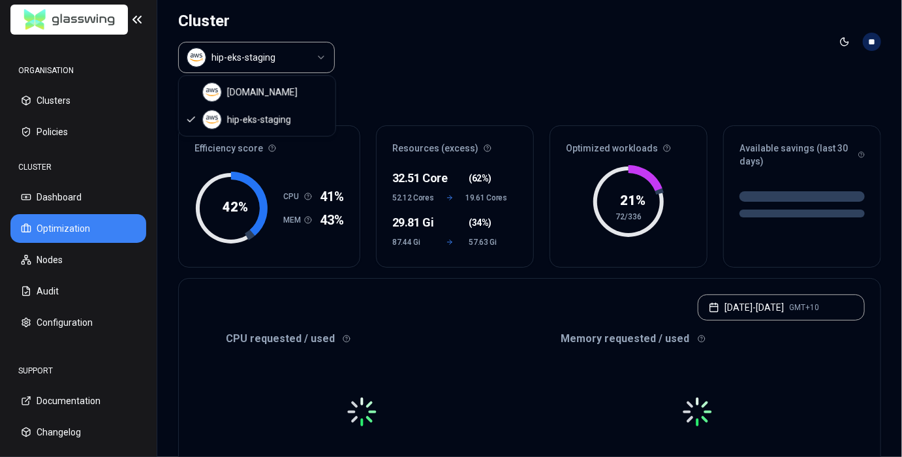
click at [321, 57] on html "ORGANISATION Clusters Policies CLUSTER Dashboard Optimization Nodes Audit Confi…" at bounding box center [451, 228] width 902 height 457
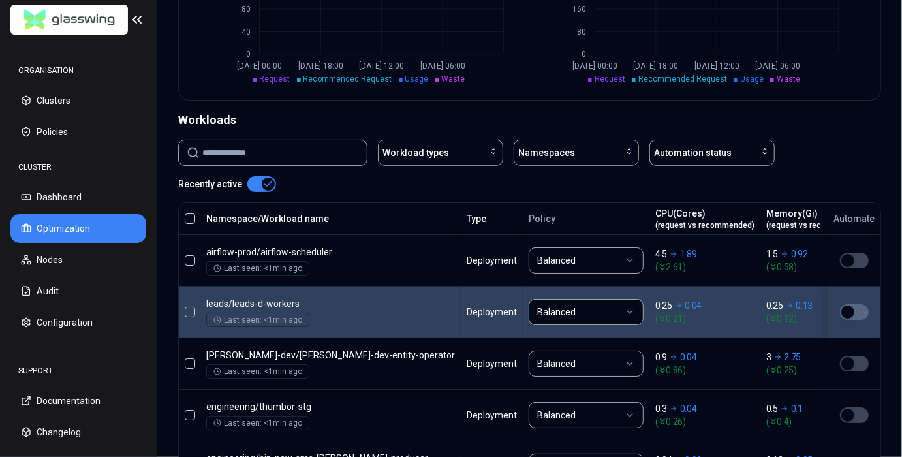
scroll to position [367, 0]
